Goal: Information Seeking & Learning: Learn about a topic

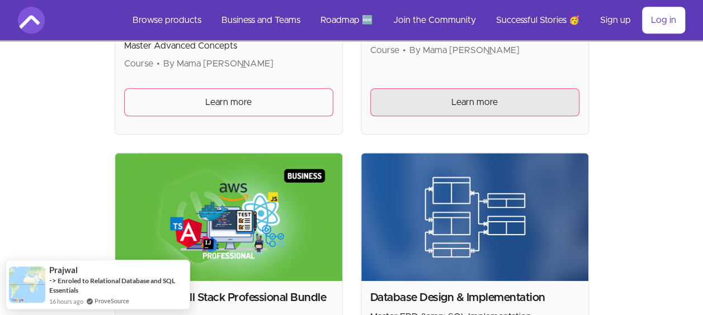
scroll to position [447, 0]
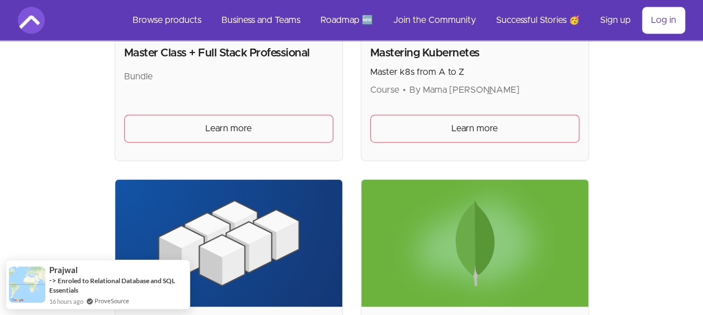
scroll to position [2964, 0]
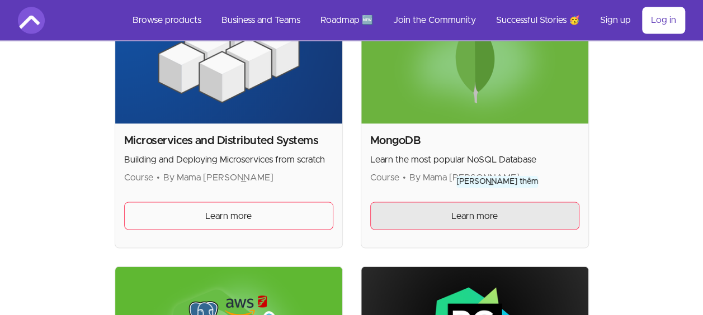
scroll to position [3244, 0]
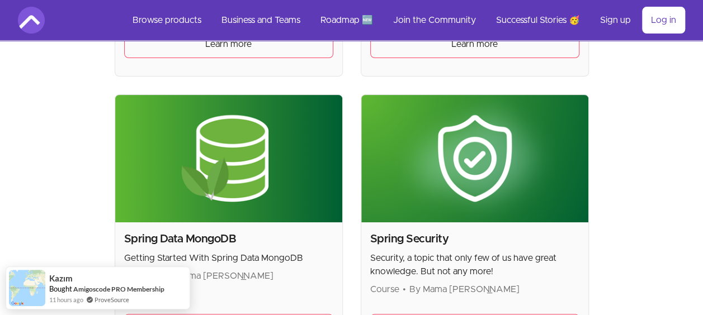
scroll to position [4474, 0]
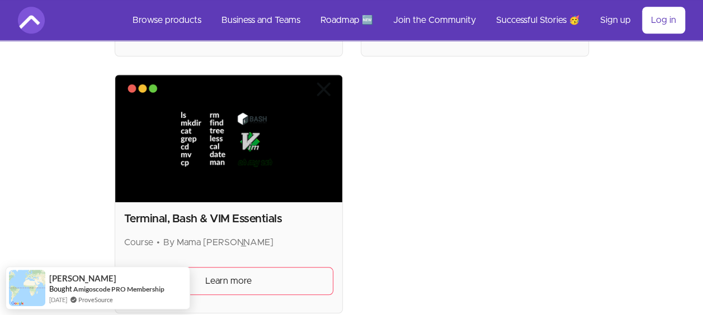
scroll to position [4586, 0]
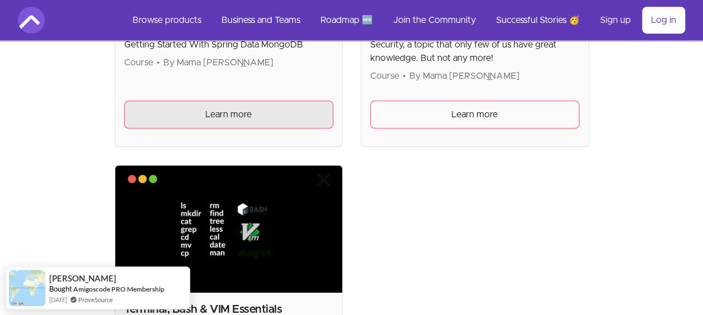
click at [253, 101] on link "Learn more" at bounding box center [228, 115] width 209 height 28
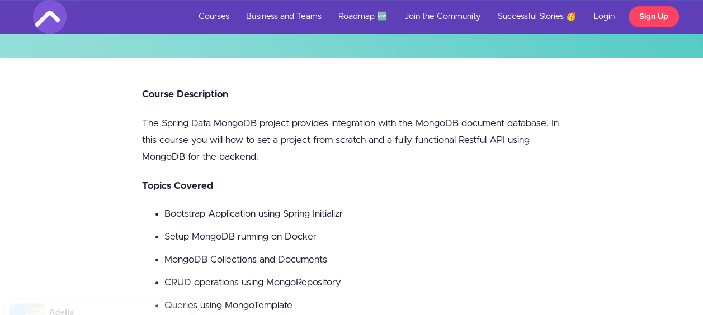
click at [438, 129] on p "The Spring Data MongoDB project provides integration with the MongoDB document …" at bounding box center [351, 140] width 419 height 50
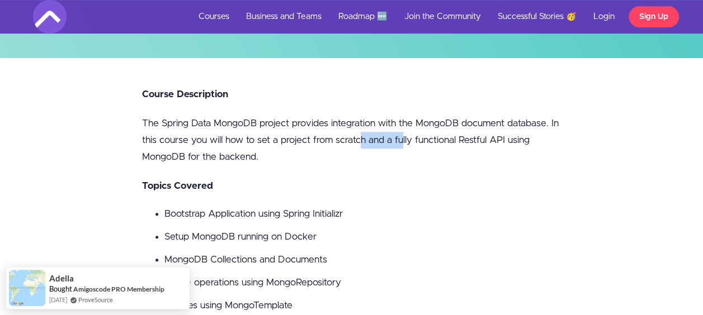
drag, startPoint x: 363, startPoint y: 140, endPoint x: 415, endPoint y: 144, distance: 51.6
click at [415, 144] on p "The Spring Data MongoDB project provides integration with the MongoDB document …" at bounding box center [351, 140] width 419 height 50
click at [423, 164] on p "The Spring Data MongoDB project provides integration with the MongoDB document …" at bounding box center [351, 140] width 419 height 50
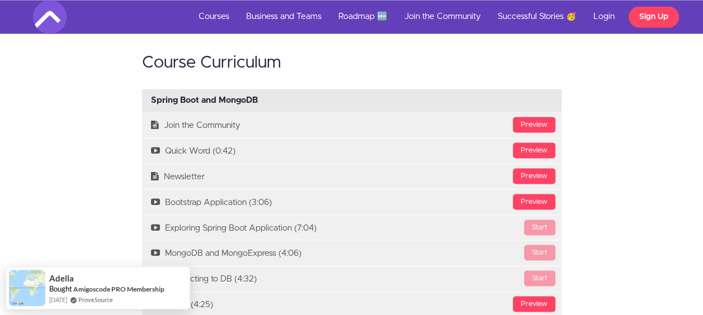
scroll to position [951, 0]
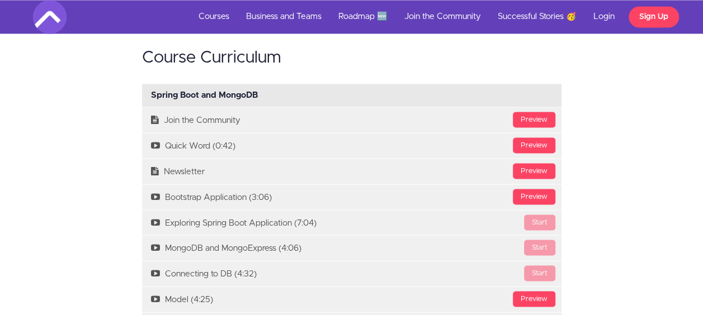
click at [647, 139] on div "Course Curriculum Spring Boot and MongoDB Available in days days after you enro…" at bounding box center [352, 311] width 654 height 549
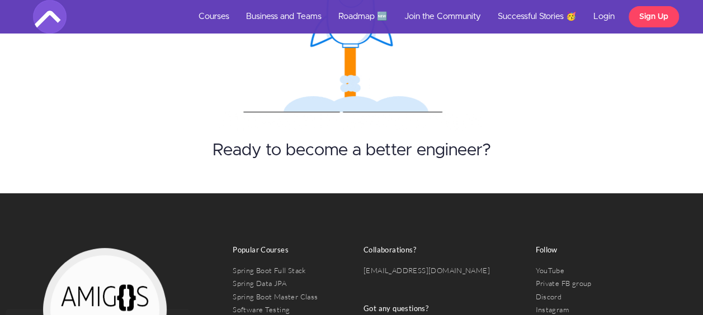
scroll to position [2168, 0]
